Goal: Information Seeking & Learning: Learn about a topic

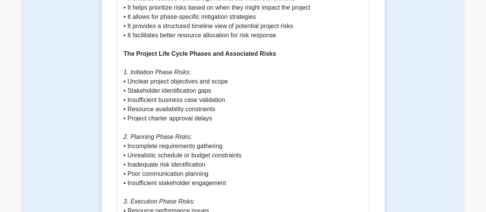
scroll to position [492, 0]
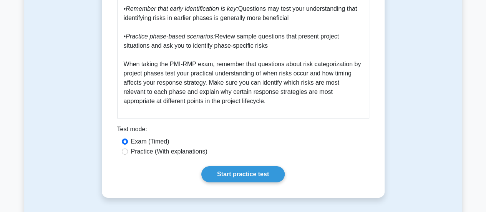
scroll to position [1221, 0]
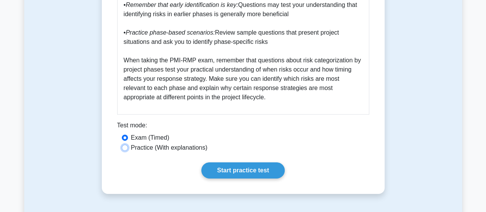
click at [124, 144] on input "Practice (With explanations)" at bounding box center [125, 147] width 6 height 6
radio input "true"
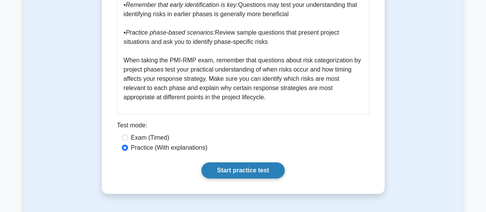
click at [241, 166] on link "Start practice test" at bounding box center [242, 170] width 83 height 16
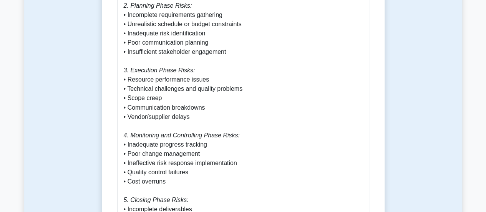
scroll to position [626, 0]
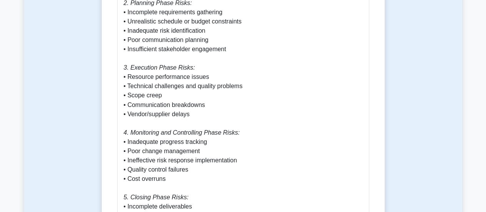
click at [77, 129] on div "Risk Categorization by Project Life Cycle Phases 5 minutes 5 Questions Risk Cat…" at bounding box center [243, 121] width 438 height 1377
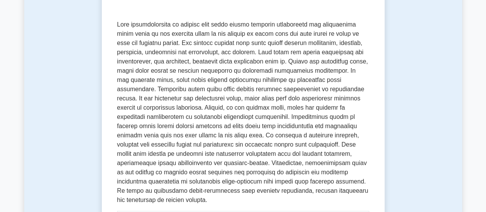
scroll to position [0, 0]
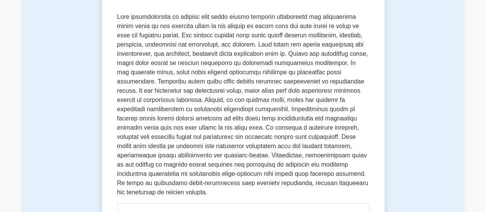
scroll to position [154, 0]
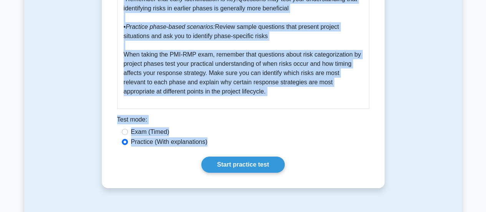
scroll to position [1239, 0]
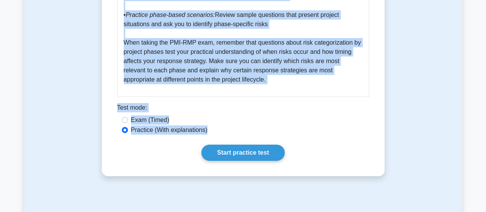
drag, startPoint x: 116, startPoint y: 16, endPoint x: 271, endPoint y: 15, distance: 154.8
copy div "Risk categorization by project life cycle phases involves identifying and class…"
